Goal: Task Accomplishment & Management: Manage account settings

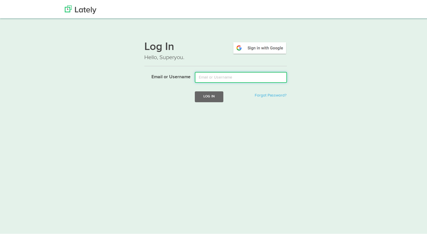
click at [209, 79] on input "Email or Username" at bounding box center [241, 76] width 92 height 11
type input "[PERSON_NAME][EMAIL_ADDRESS][DOMAIN_NAME]"
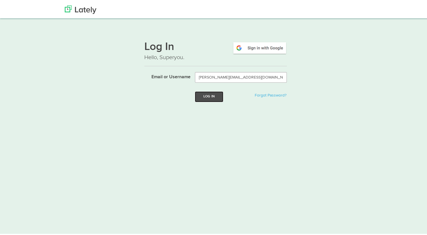
click at [208, 96] on button "Log In" at bounding box center [209, 95] width 29 height 11
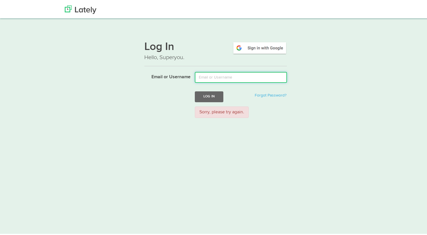
click at [213, 76] on input "Email or Username" at bounding box center [241, 76] width 92 height 11
type input "ellie@onyxstudio.fr"
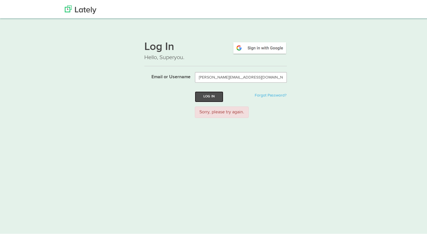
click at [206, 94] on button "Log In" at bounding box center [209, 95] width 29 height 11
